Goal: Check status: Check status

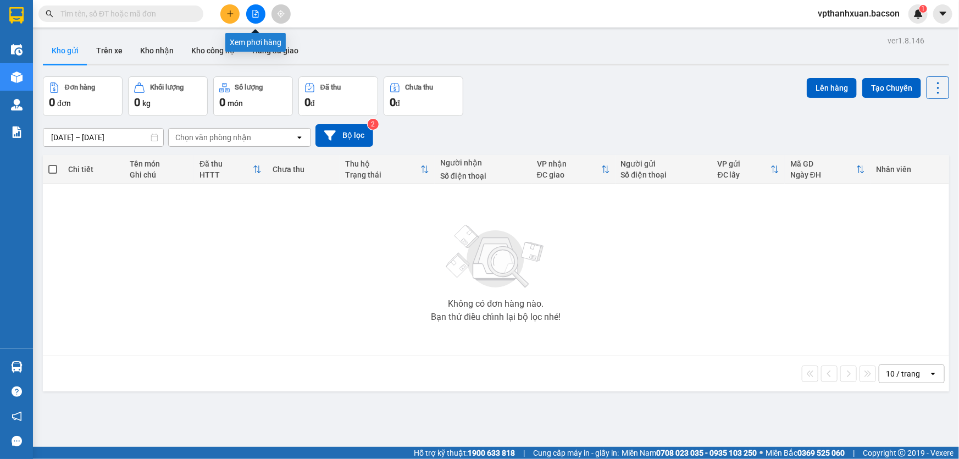
click at [258, 8] on button at bounding box center [255, 13] width 19 height 19
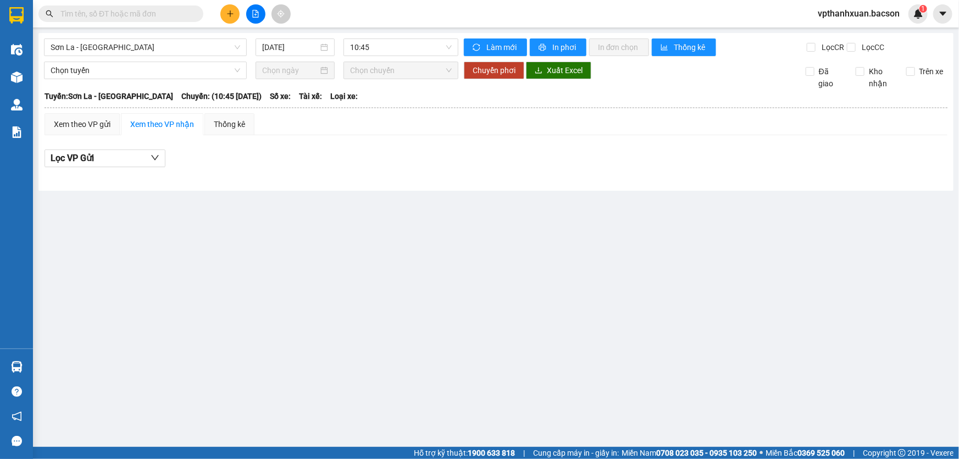
click at [278, 47] on input "12/10/2025" at bounding box center [290, 47] width 56 height 12
click at [297, 52] on input "12/10/2025" at bounding box center [290, 47] width 56 height 12
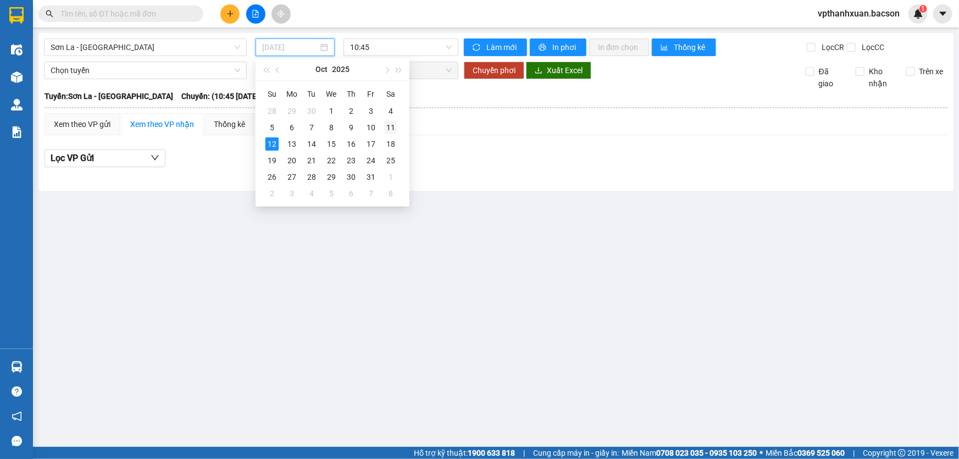
click at [393, 128] on div "11" at bounding box center [390, 127] width 13 height 13
type input "11/10/2025"
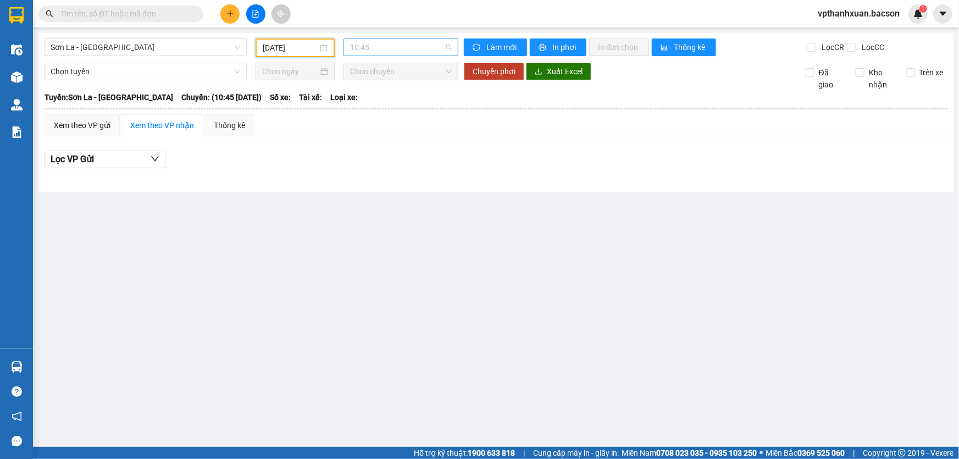
click at [413, 47] on span "10:45" at bounding box center [401, 47] width 102 height 16
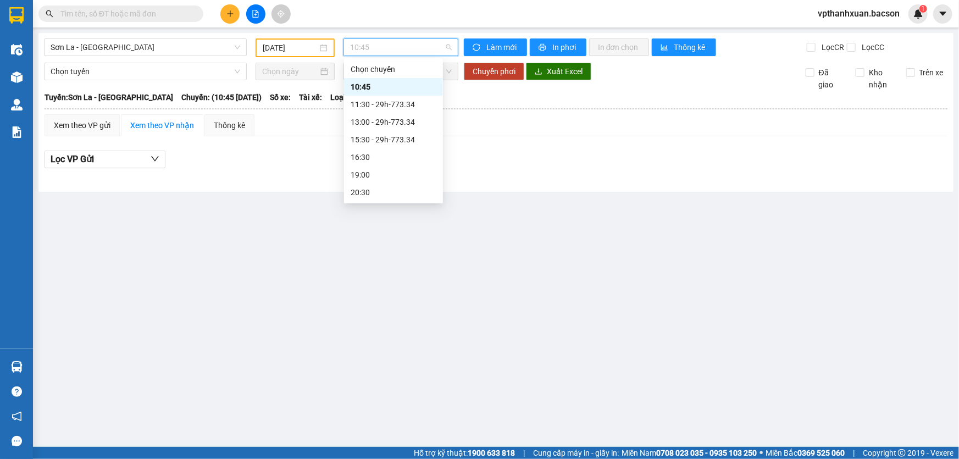
scroll to position [52, 0]
click at [390, 196] on div "22:30 - 29h-773.34" at bounding box center [394, 193] width 86 height 12
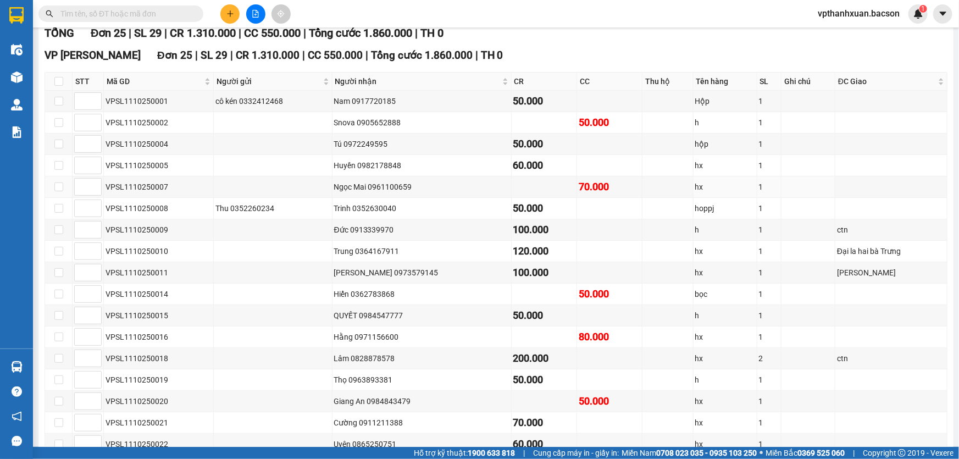
scroll to position [100, 0]
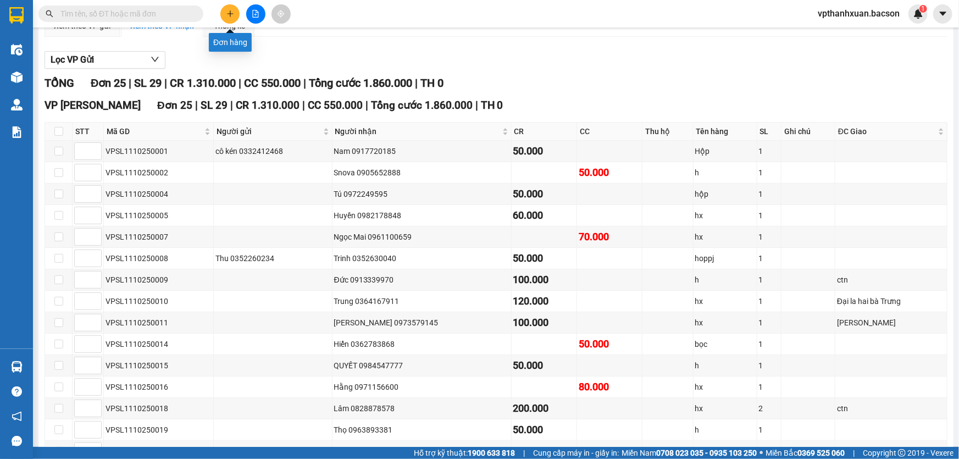
click at [230, 12] on icon "plus" at bounding box center [230, 13] width 1 height 6
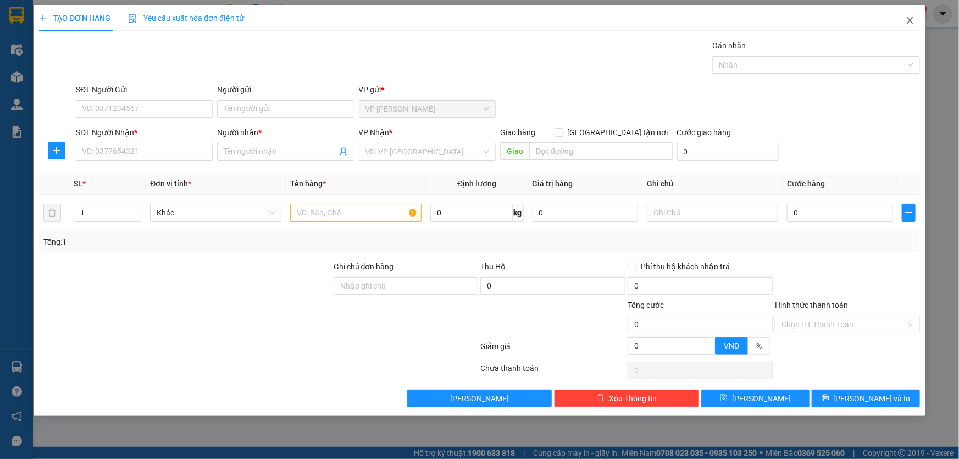
click at [908, 19] on icon "close" at bounding box center [910, 20] width 9 height 9
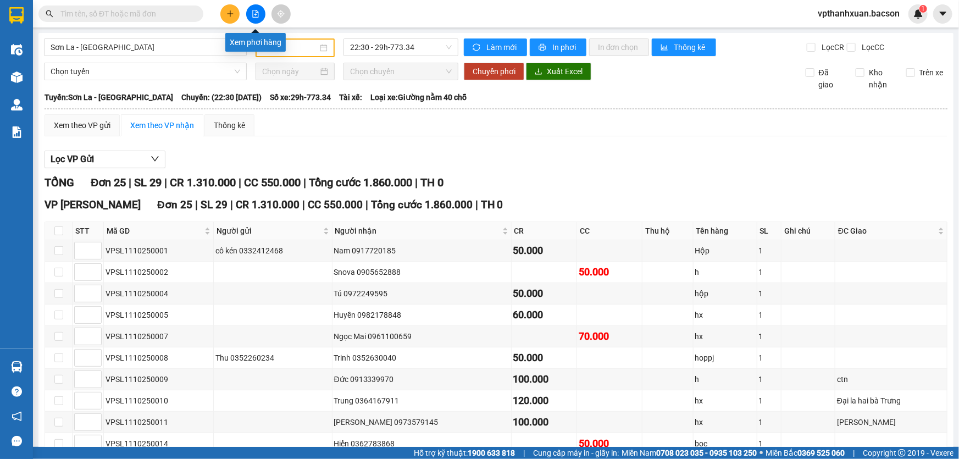
click at [250, 14] on button at bounding box center [255, 13] width 19 height 19
click at [268, 49] on input "11/10/2025" at bounding box center [290, 48] width 55 height 12
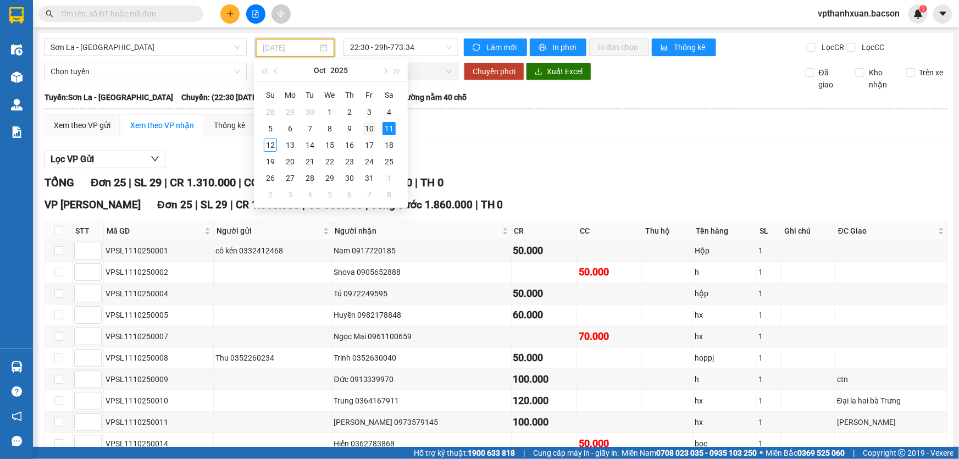
click at [366, 128] on div "10" at bounding box center [369, 128] width 13 height 13
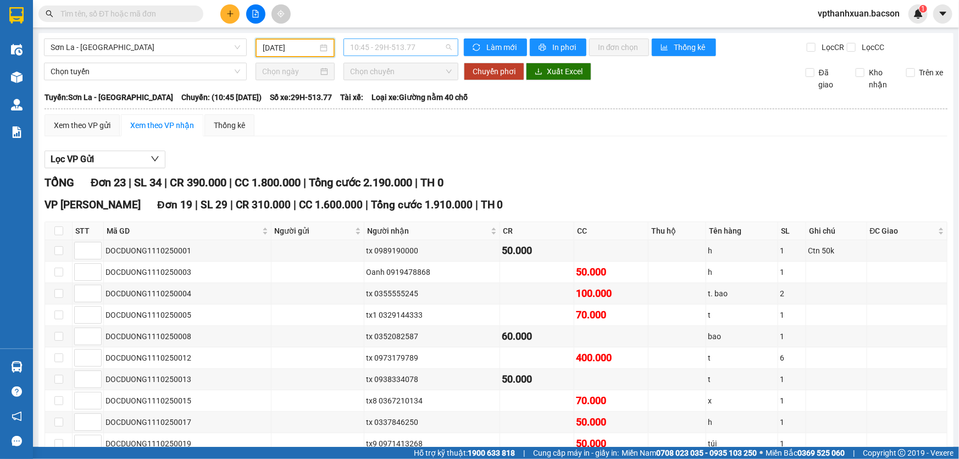
click at [402, 47] on span "10:45 - 29H-513.77" at bounding box center [401, 47] width 102 height 16
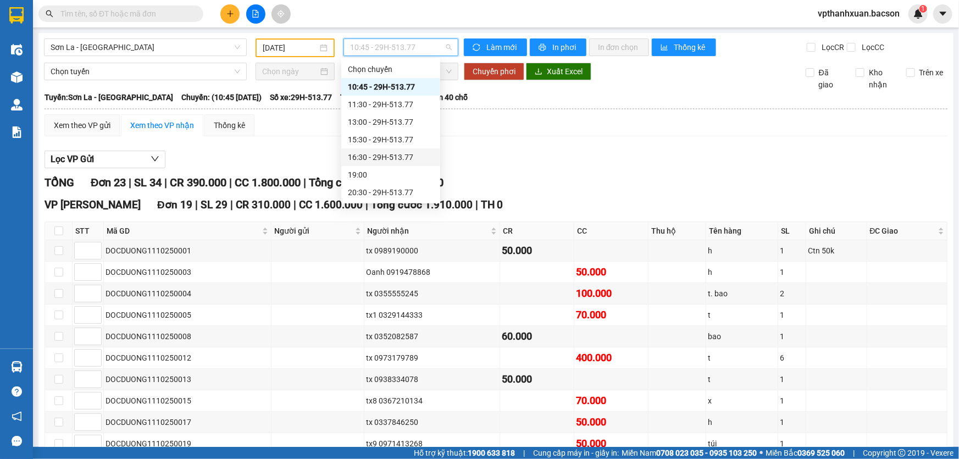
click at [389, 154] on div "16:30 - 29H-513.77" at bounding box center [391, 157] width 86 height 12
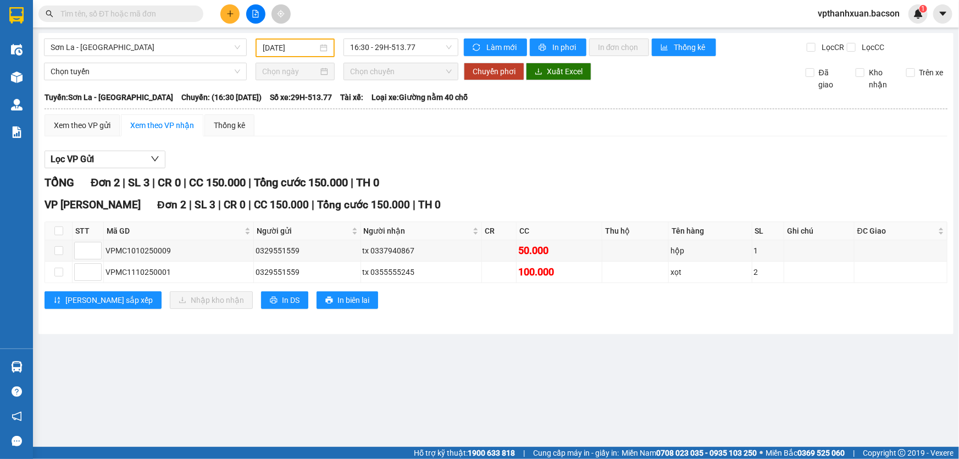
click at [290, 47] on input "10/10/2025" at bounding box center [290, 48] width 55 height 12
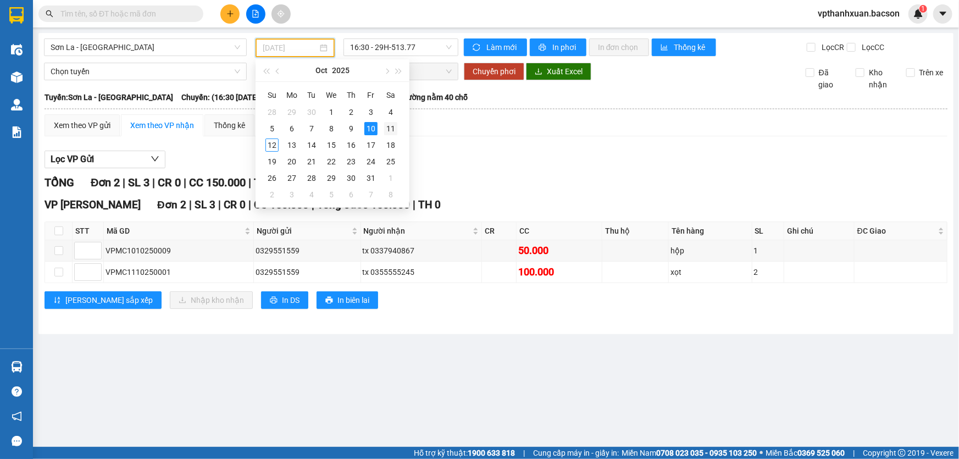
click at [386, 126] on div "11" at bounding box center [390, 128] width 13 height 13
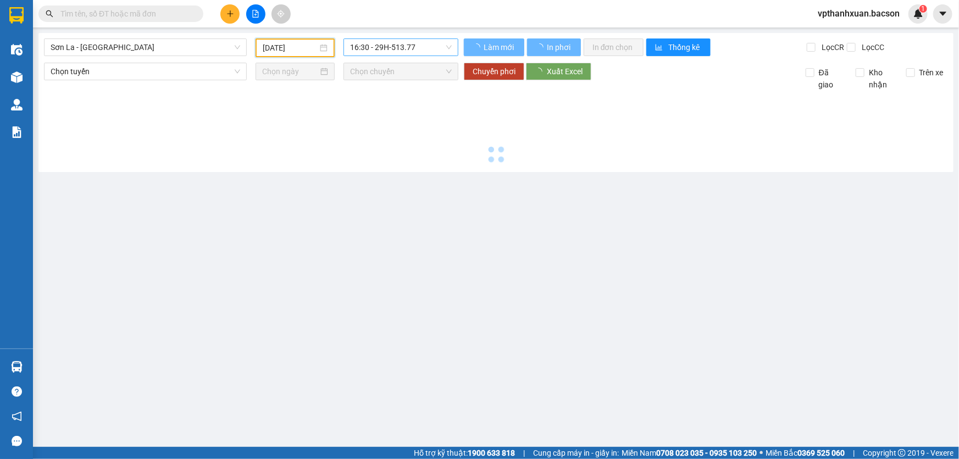
type input "11/10/2025"
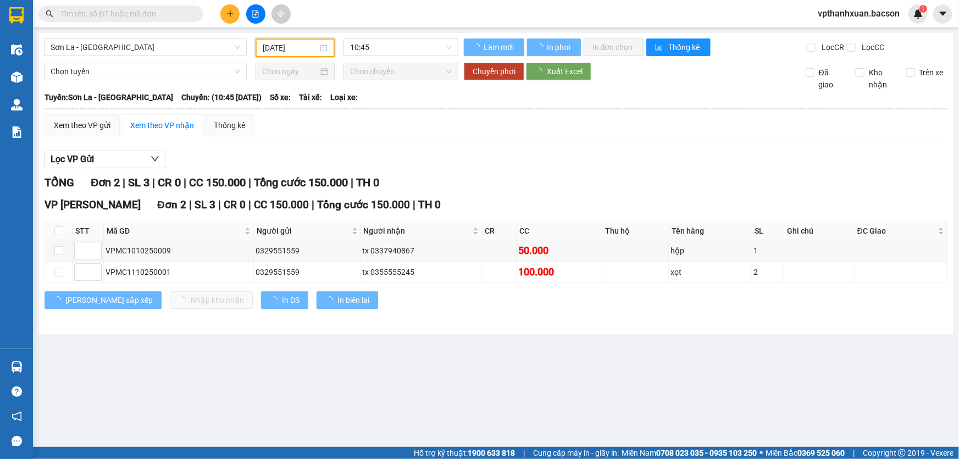
drag, startPoint x: 417, startPoint y: 51, endPoint x: 415, endPoint y: 64, distance: 13.9
click at [416, 51] on span "10:45" at bounding box center [401, 47] width 102 height 16
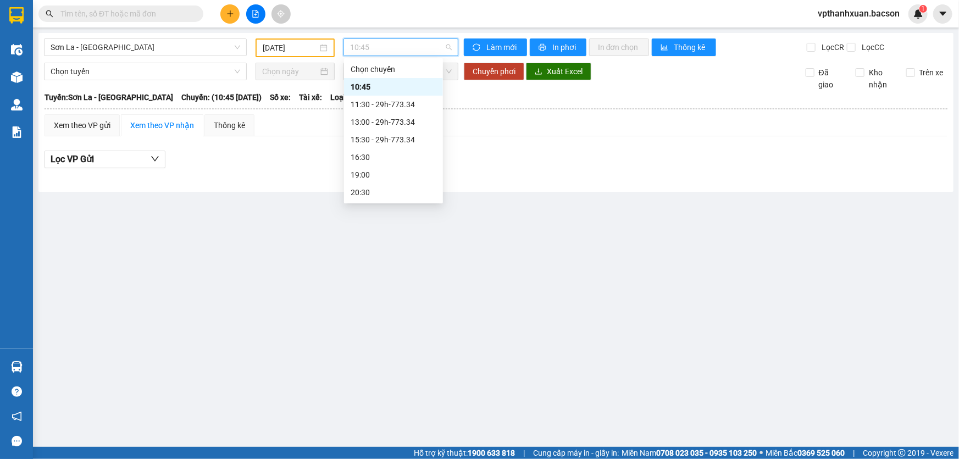
scroll to position [52, 0]
click at [391, 193] on div "22:30 - 29h-773.34" at bounding box center [394, 193] width 86 height 12
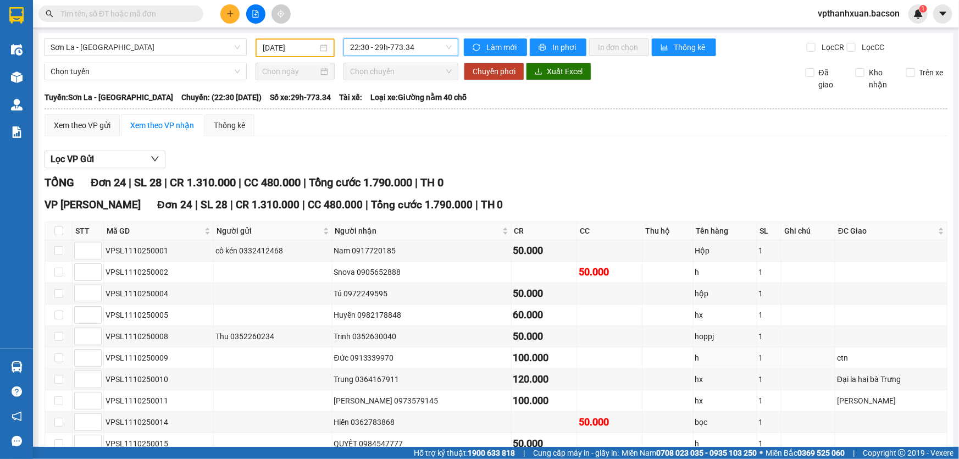
scroll to position [300, 0]
